Goal: Information Seeking & Learning: Learn about a topic

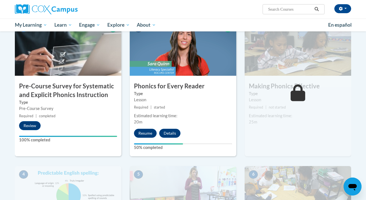
scroll to position [126, 0]
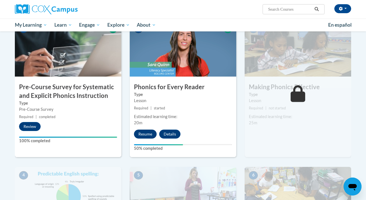
click at [148, 135] on button "Resume" at bounding box center [145, 133] width 23 height 9
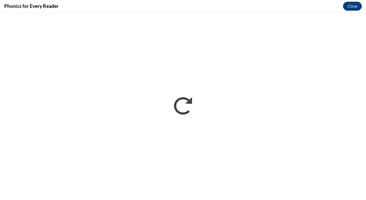
scroll to position [0, 0]
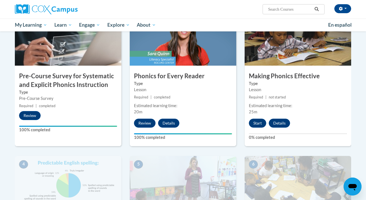
scroll to position [151, 0]
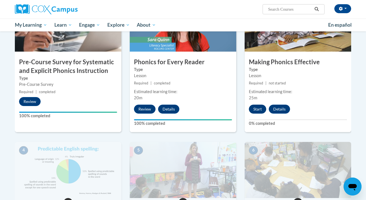
click at [259, 109] on button "Start" at bounding box center [257, 108] width 17 height 9
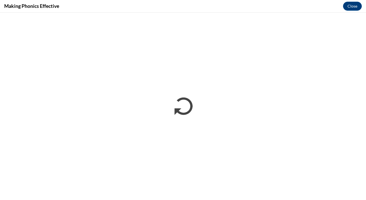
scroll to position [0, 0]
